Goal: Task Accomplishment & Management: Use online tool/utility

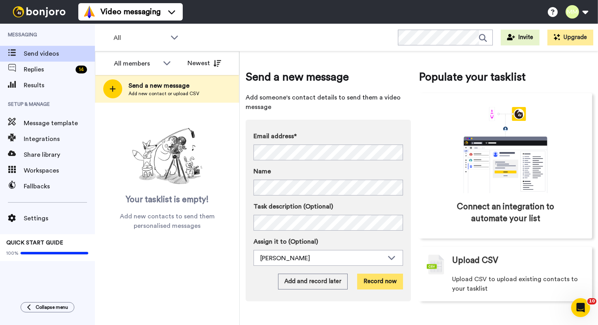
click at [371, 280] on button "Record now" at bounding box center [380, 282] width 46 height 16
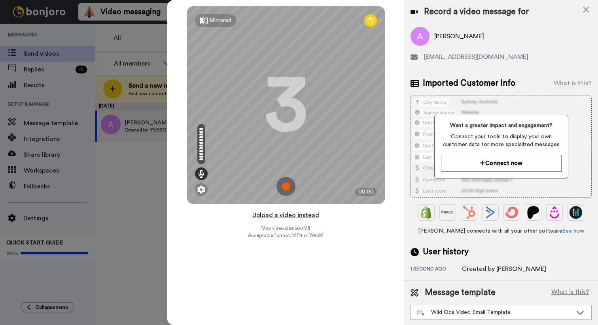
click at [272, 212] on button "Upload a video instead" at bounding box center [286, 215] width 72 height 10
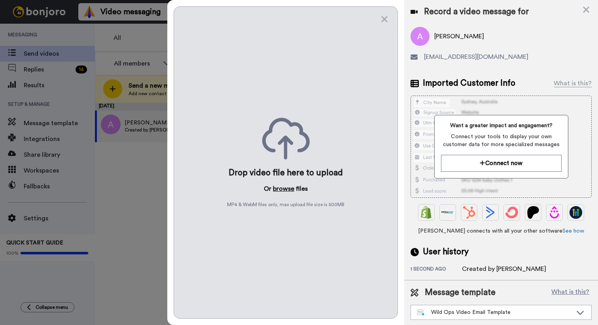
click at [283, 188] on button "browse" at bounding box center [283, 188] width 21 height 9
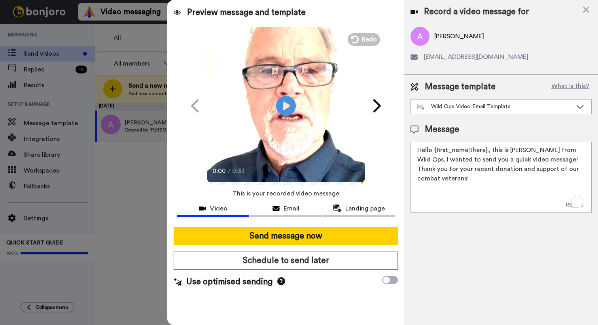
drag, startPoint x: 566, startPoint y: 149, endPoint x: 578, endPoint y: 180, distance: 33.4
click at [579, 182] on textarea "Hello {first_name|there}, this is [PERSON_NAME] from Wild Ops. I wanted to send…" at bounding box center [500, 177] width 181 height 71
click at [541, 161] on textarea "Hello {first_name|there}, this is [PERSON_NAME] from Wild Ops. I wanted to send…" at bounding box center [500, 177] width 181 height 71
